Goal: Navigation & Orientation: Find specific page/section

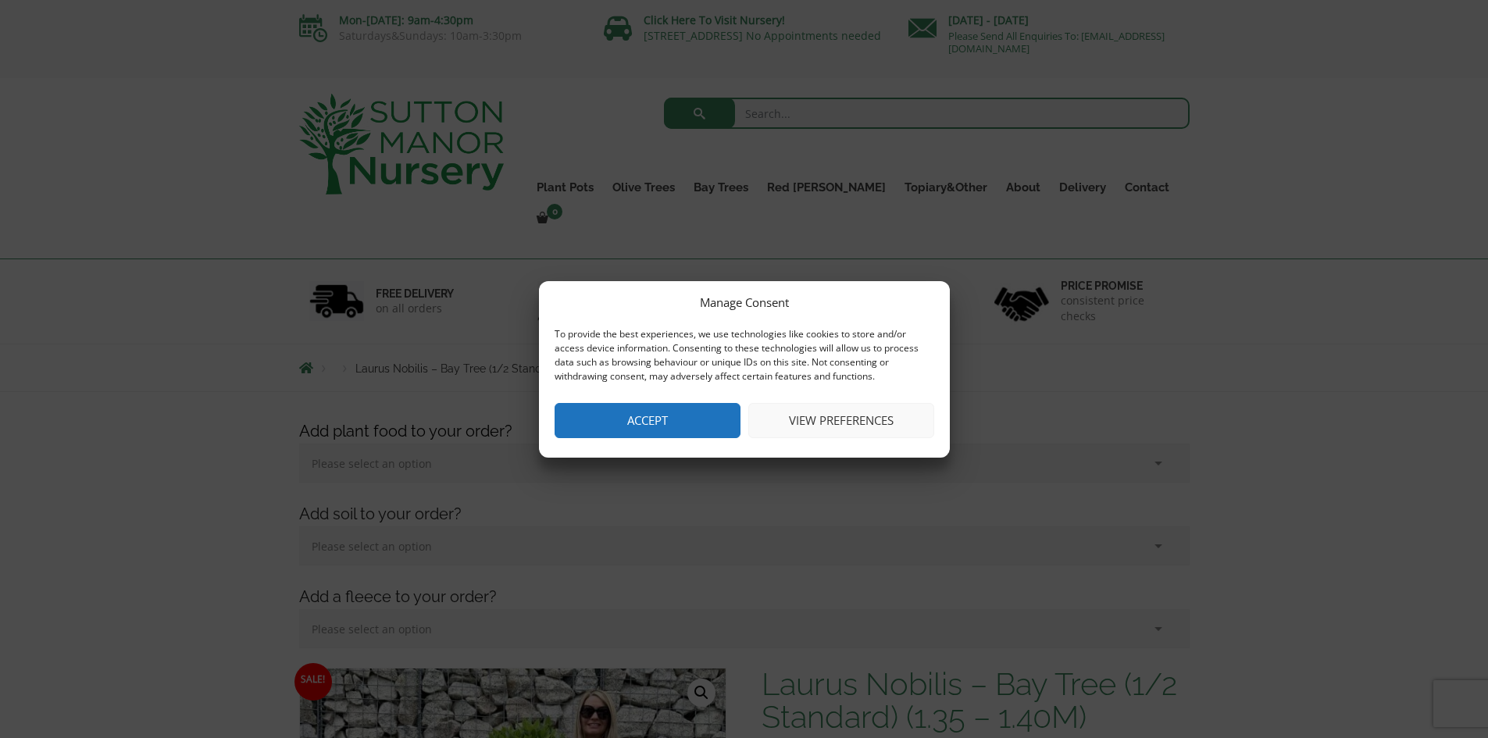
click at [650, 428] on button "Accept" at bounding box center [647, 420] width 186 height 35
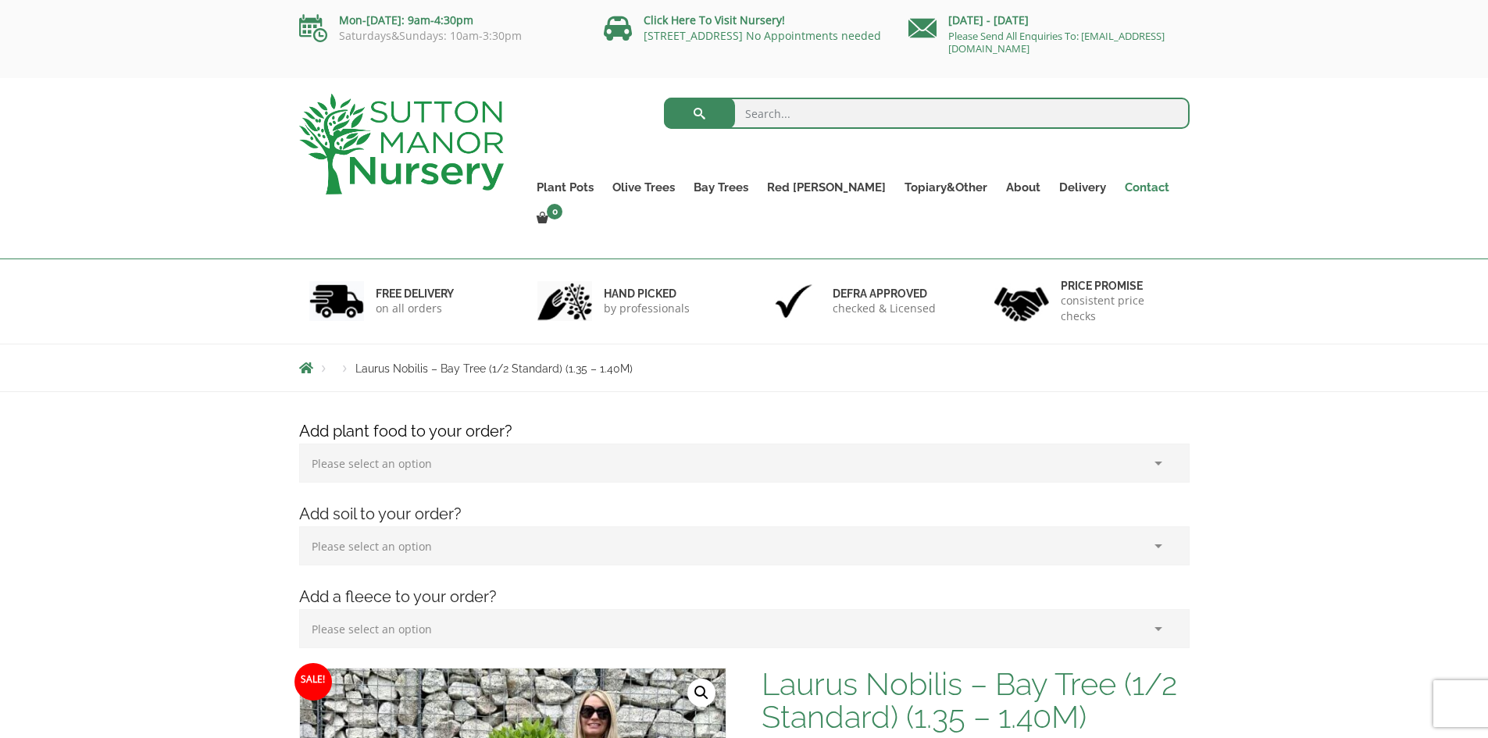
click at [1124, 192] on link "Contact" at bounding box center [1146, 187] width 63 height 22
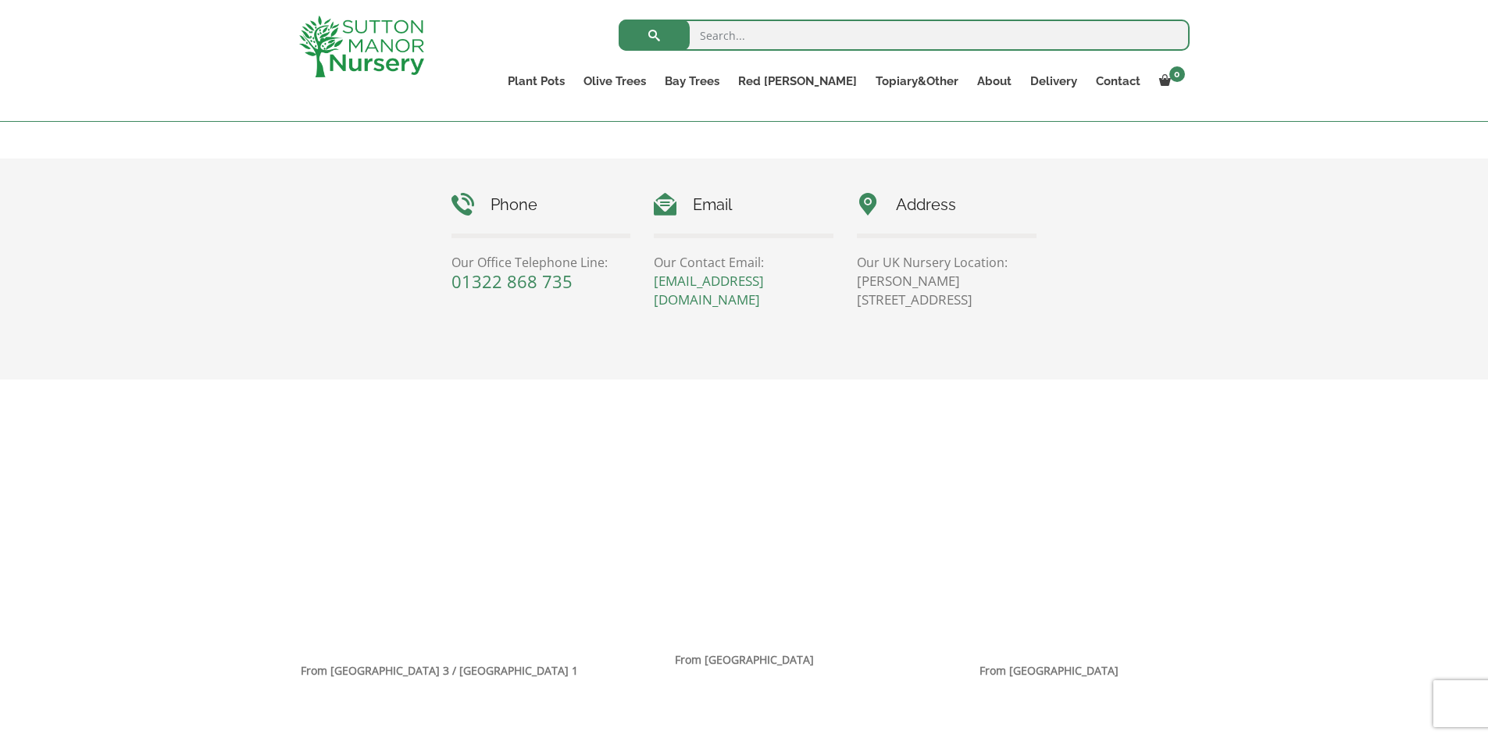
scroll to position [625, 0]
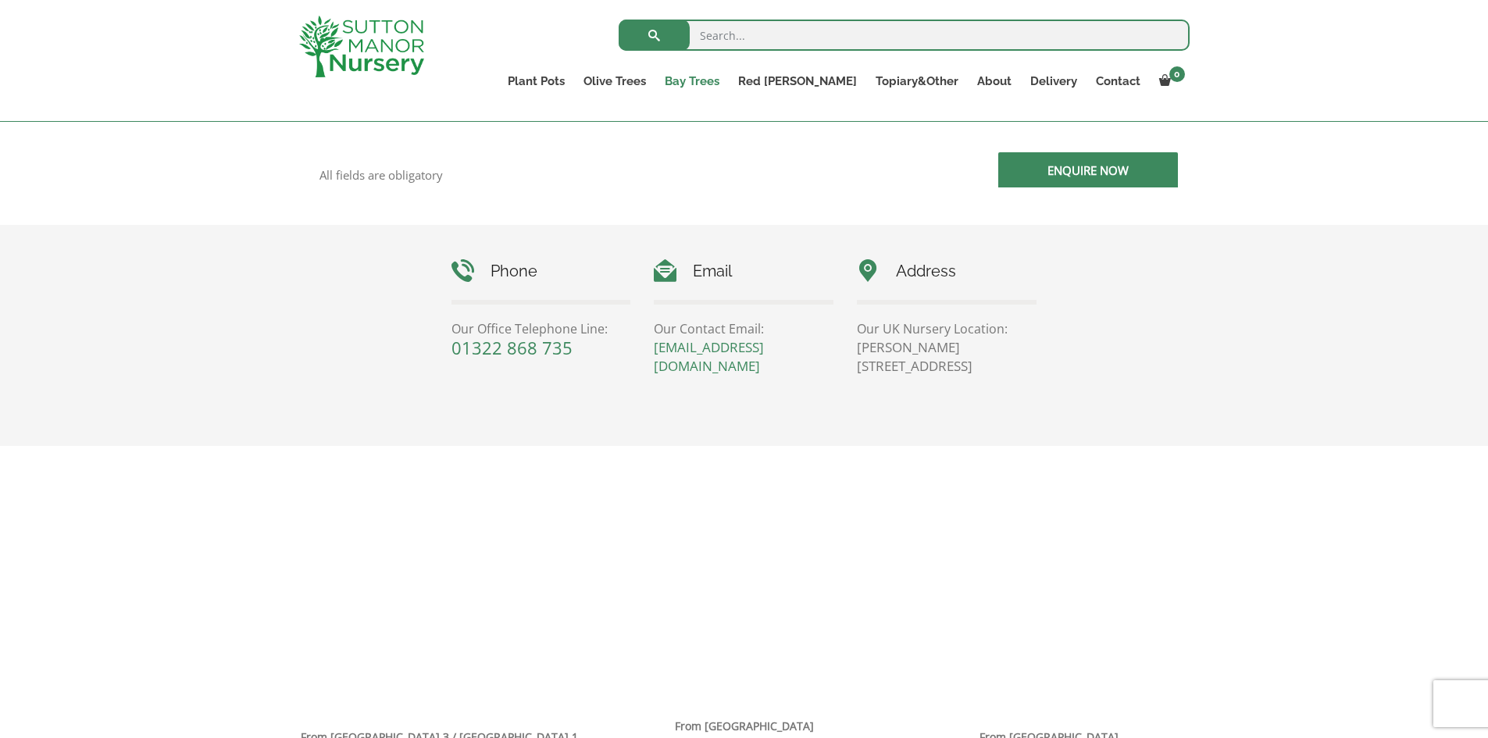
click at [729, 83] on link "Bay Trees" at bounding box center [691, 81] width 73 height 22
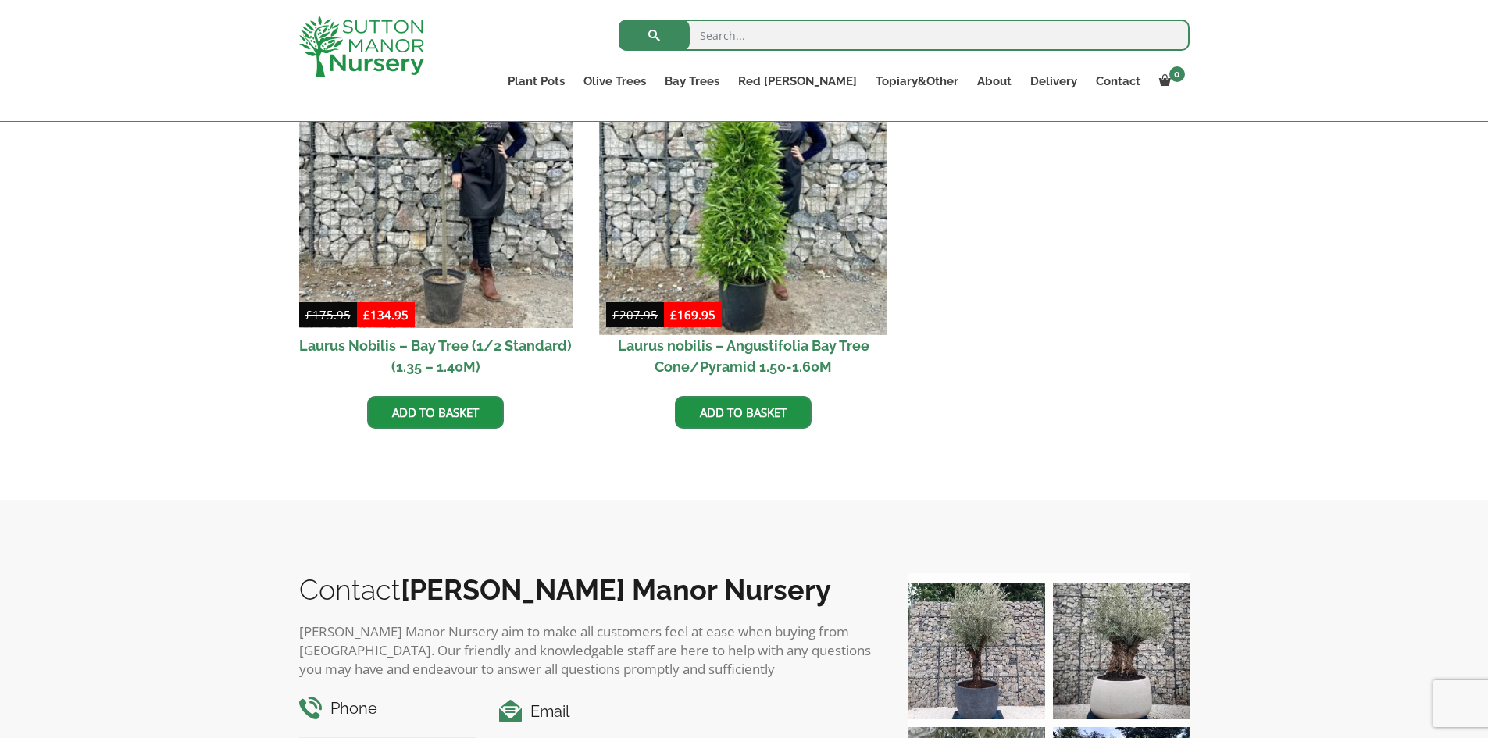
scroll to position [625, 0]
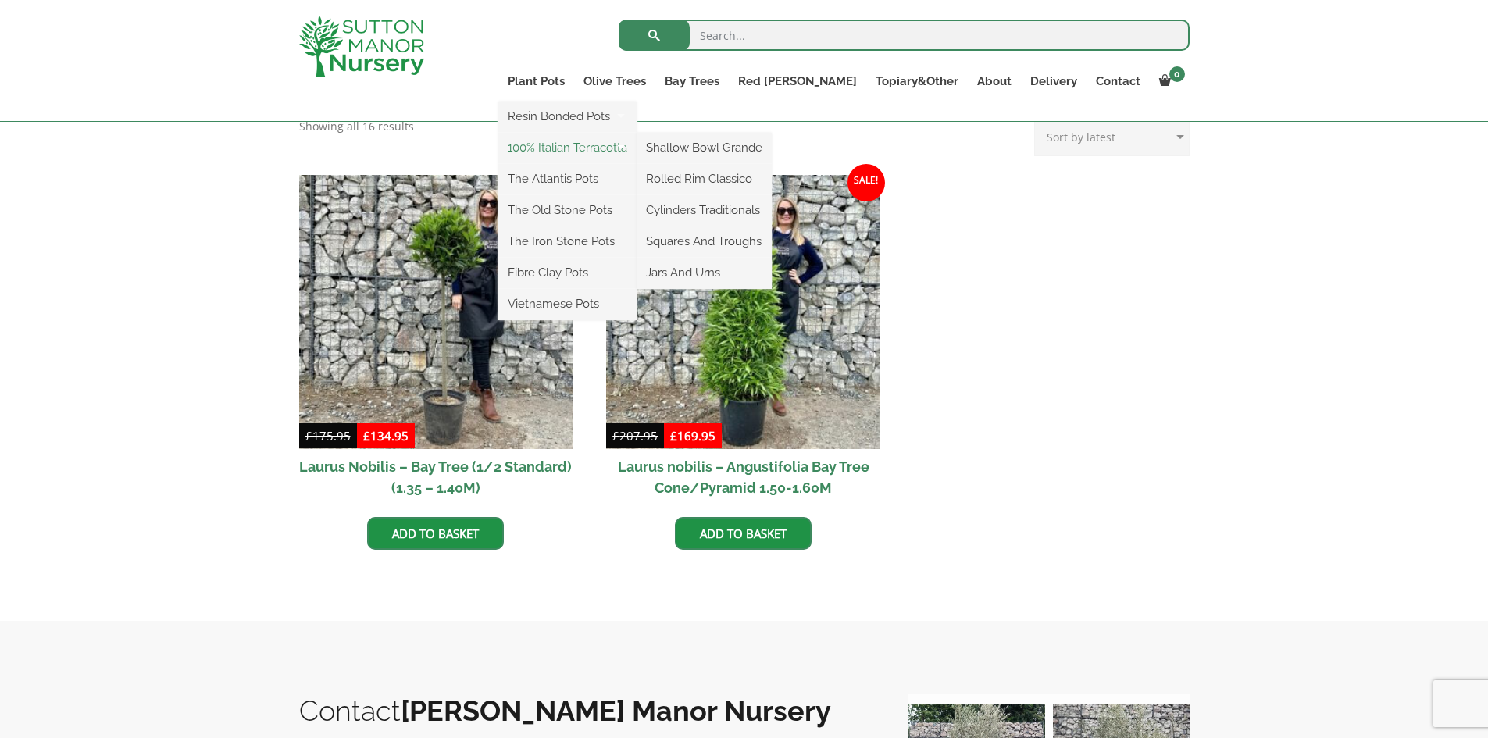
click at [621, 150] on link "100% Italian Terracotta" at bounding box center [567, 147] width 138 height 23
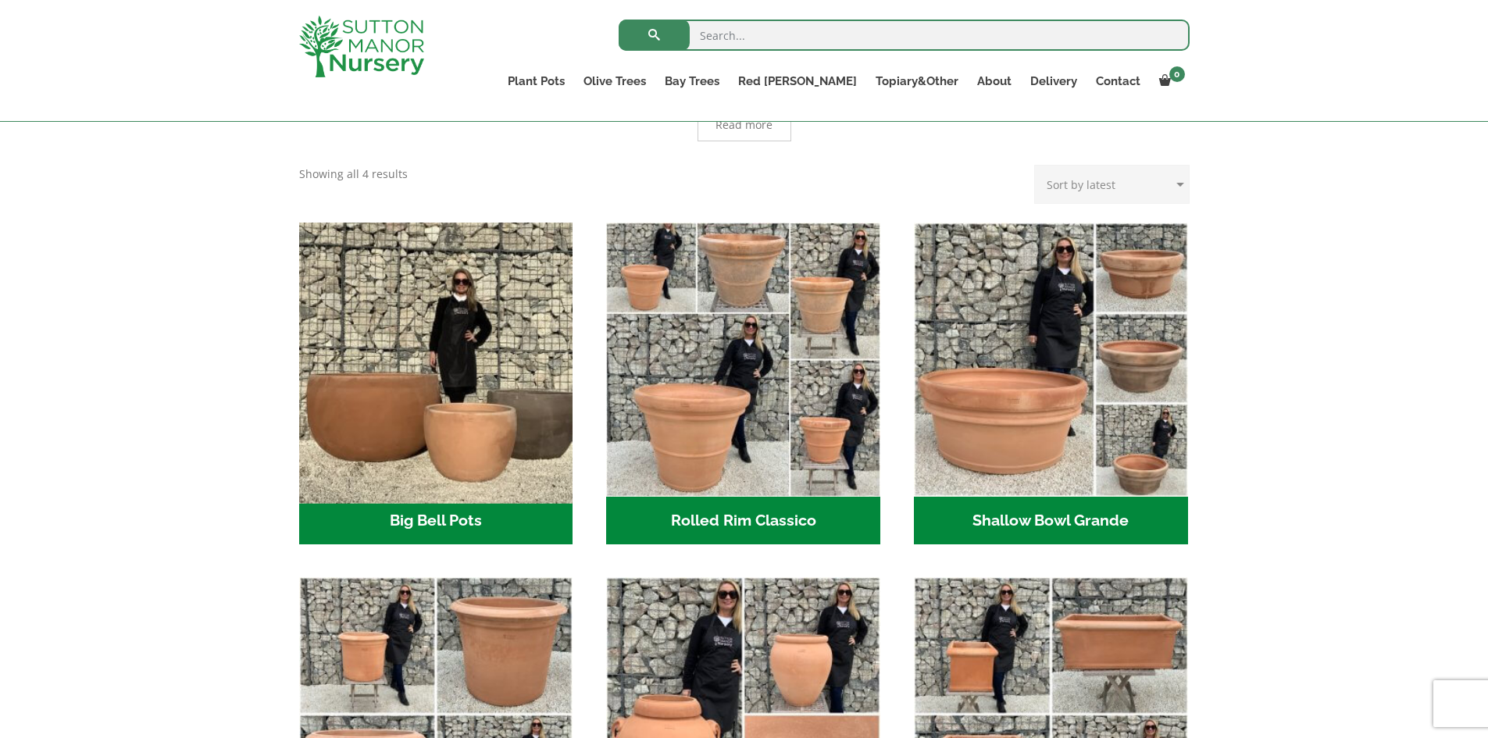
scroll to position [390, 0]
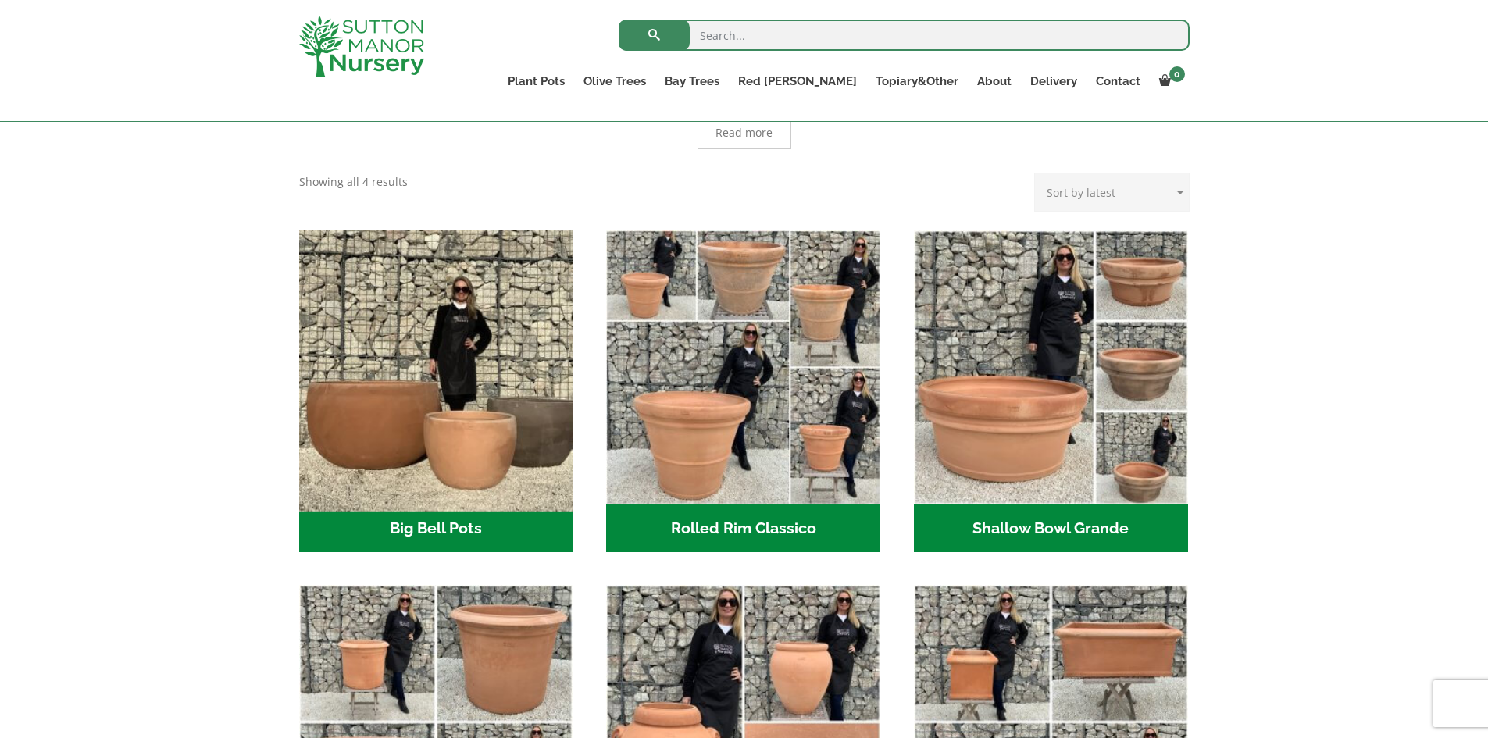
click at [447, 342] on img "Visit product category Big Bell Pots" at bounding box center [435, 366] width 287 height 287
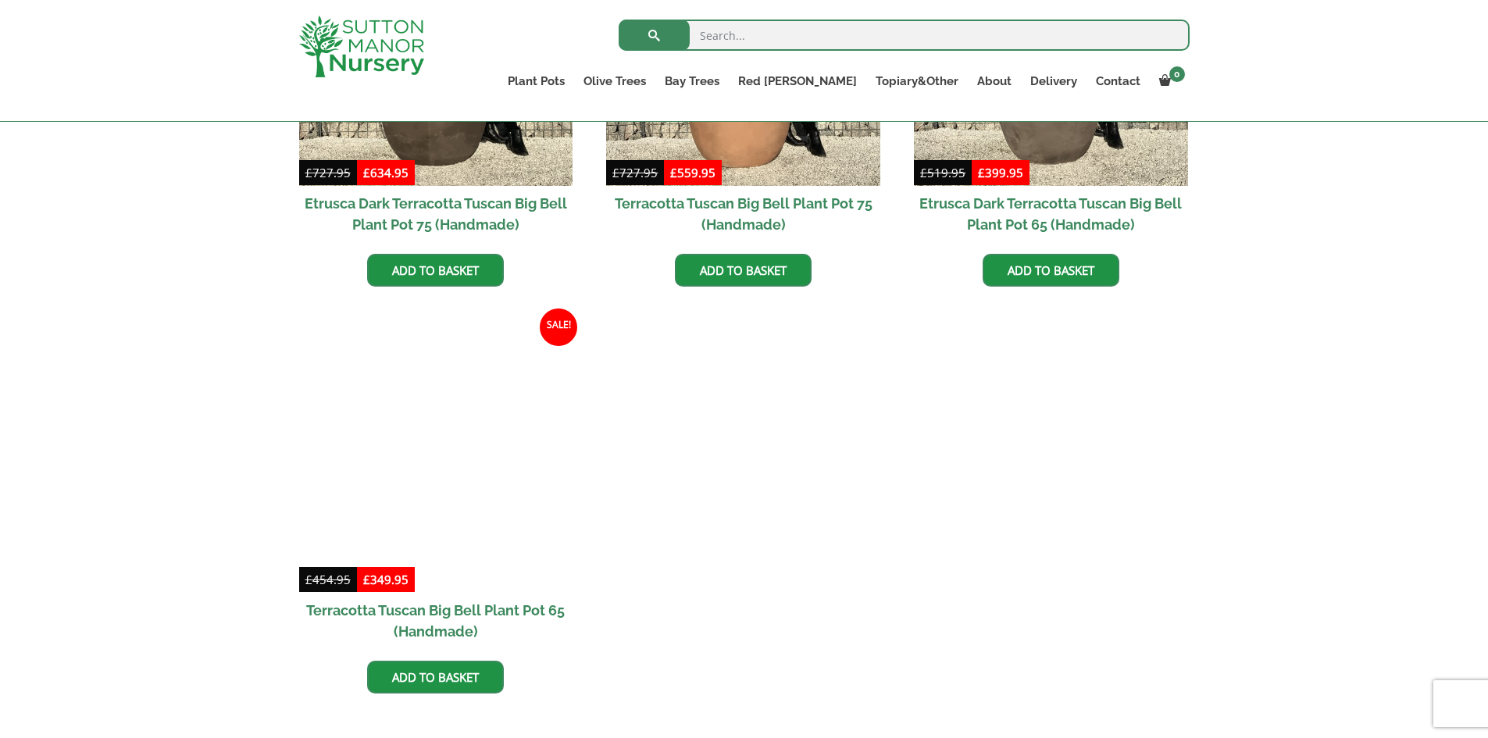
scroll to position [1562, 0]
